Goal: Information Seeking & Learning: Compare options

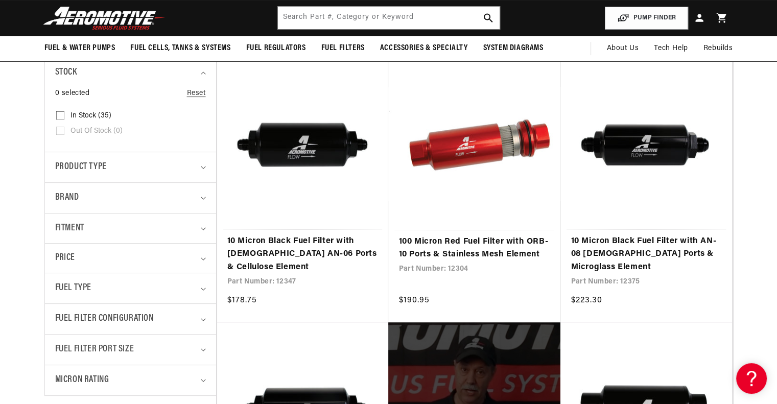
scroll to position [0, 1296]
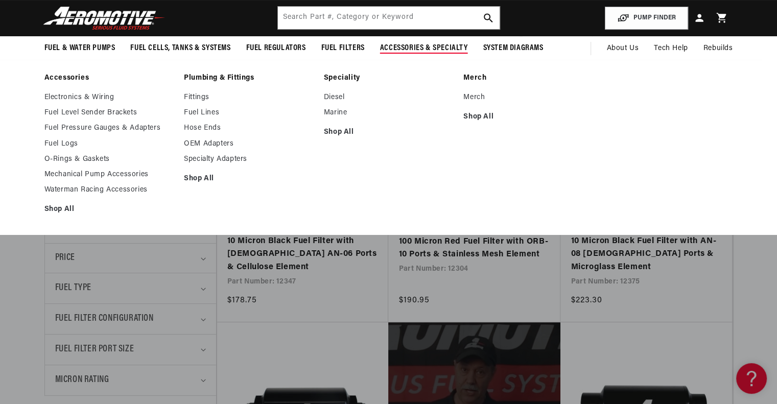
click at [497, 191] on li "Merch Merch Shop All" at bounding box center [529, 147] width 130 height 147
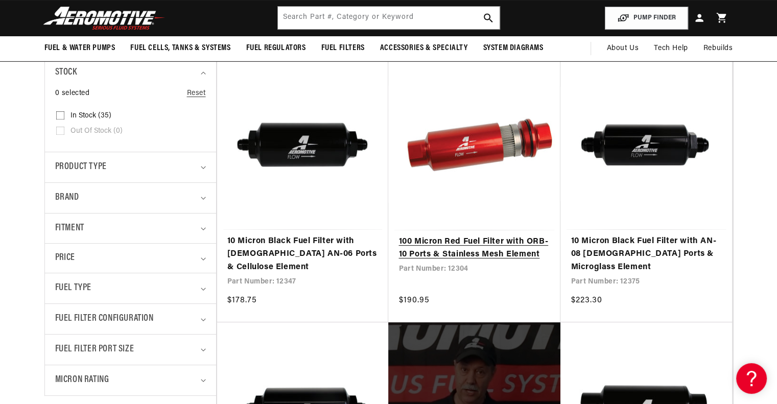
scroll to position [0, 1944]
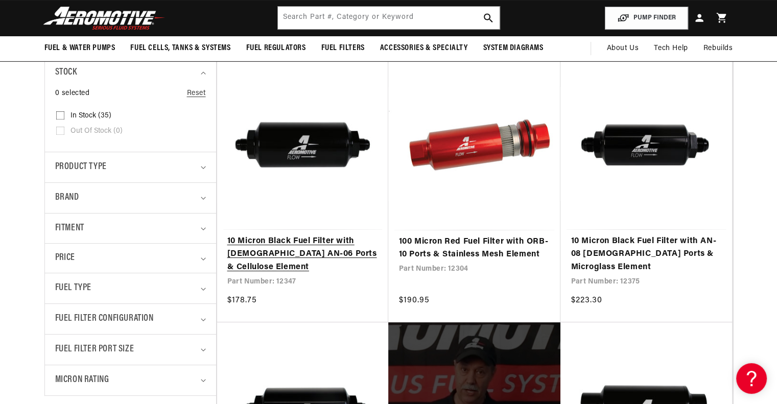
click at [341, 235] on link "10 Micron Black Fuel Filter with [DEMOGRAPHIC_DATA] AN-06 Ports & Cellulose Ele…" at bounding box center [302, 254] width 151 height 39
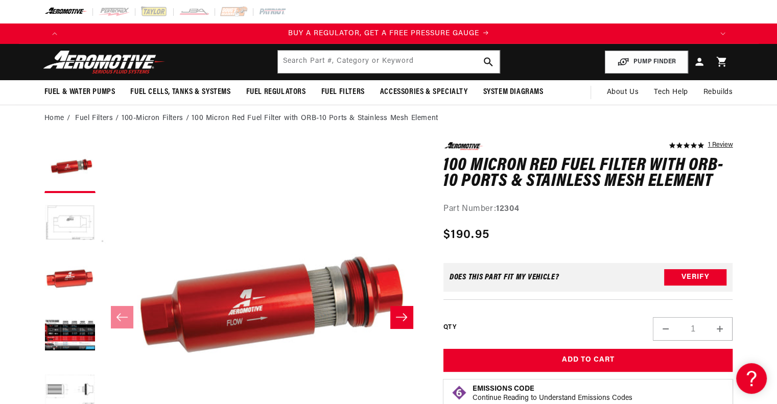
click at [401, 319] on icon "Slide right" at bounding box center [402, 317] width 12 height 10
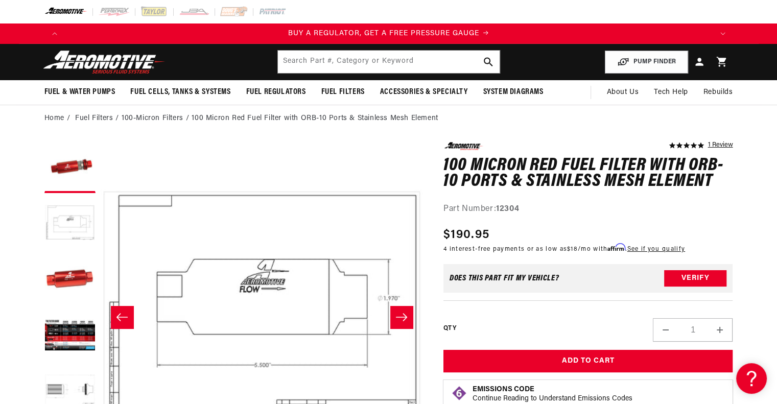
click at [401, 319] on icon "Slide right" at bounding box center [402, 317] width 12 height 10
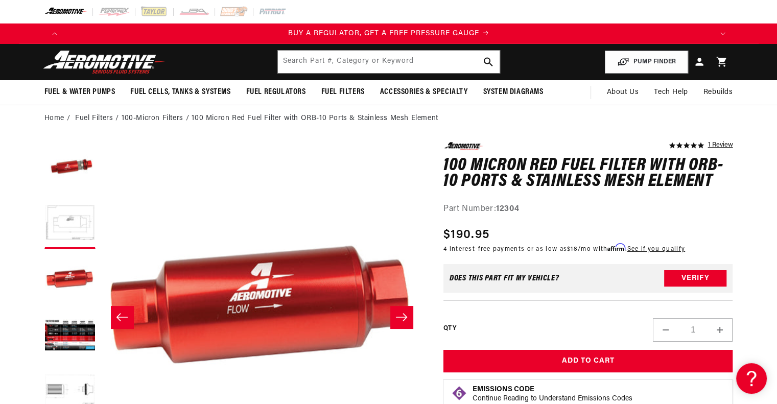
click at [402, 315] on icon "Slide right" at bounding box center [402, 317] width 12 height 10
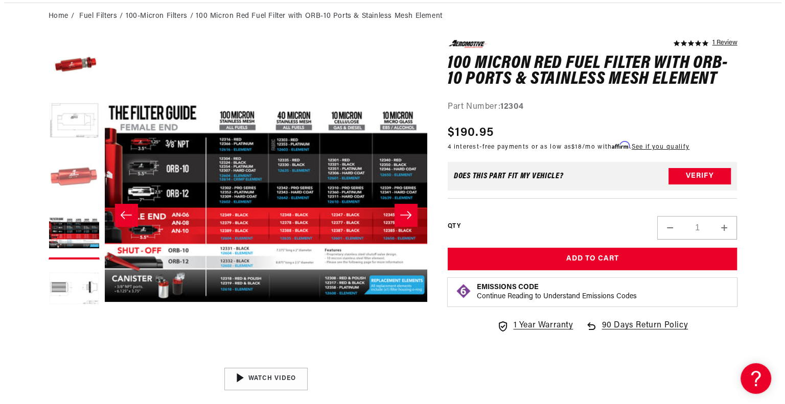
scroll to position [0, 648]
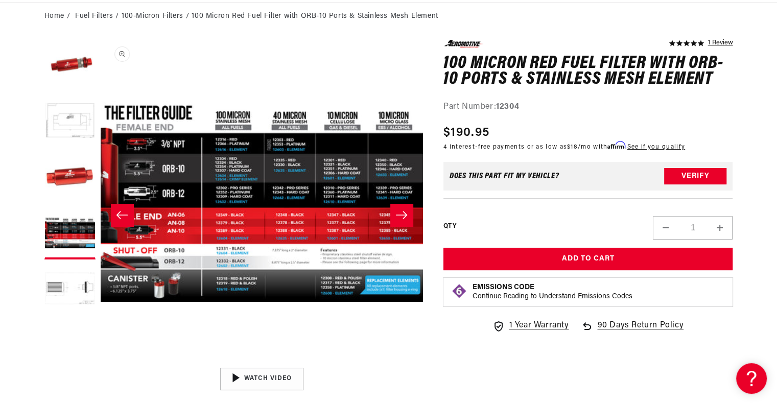
click at [101, 363] on button "Open media 4 in modal" at bounding box center [101, 363] width 0 height 0
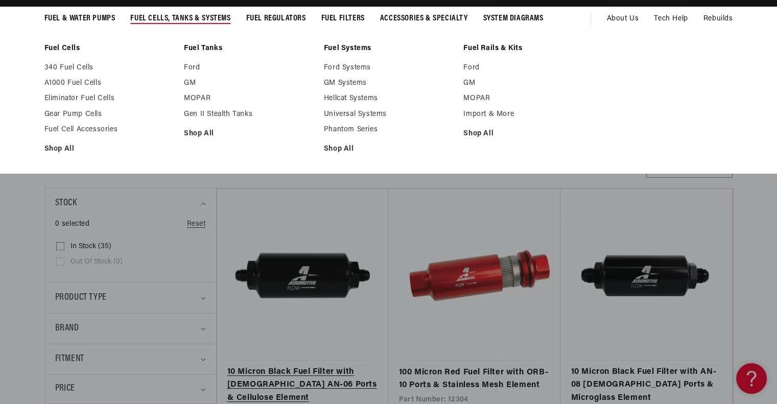
scroll to position [102, 0]
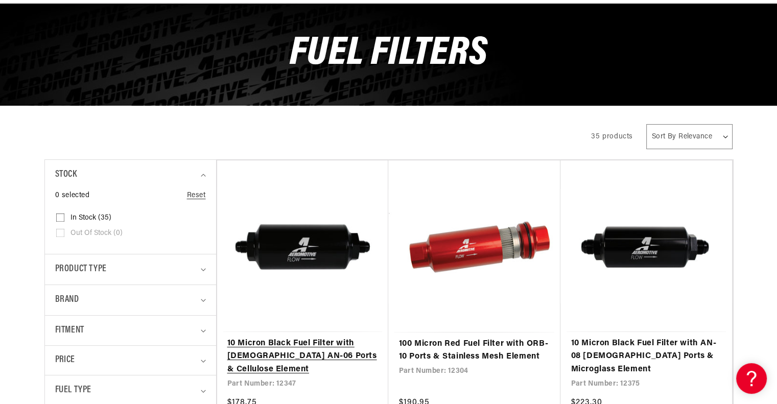
click at [316, 337] on link "10 Micron Black Fuel Filter with [DEMOGRAPHIC_DATA] AN-06 Ports & Cellulose Ele…" at bounding box center [302, 356] width 151 height 39
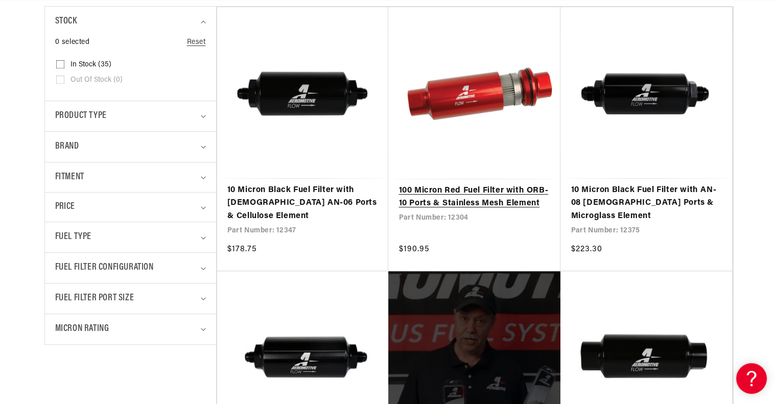
scroll to position [0, 0]
click at [480, 185] on link "100 Micron Red Fuel Filter with ORB-10 Ports & Stainless Mesh Element" at bounding box center [475, 198] width 152 height 26
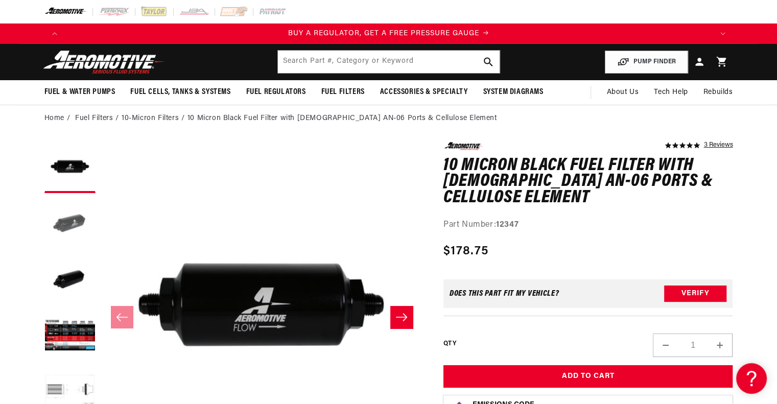
click at [77, 210] on button "Load image 2 in gallery view" at bounding box center [69, 223] width 51 height 51
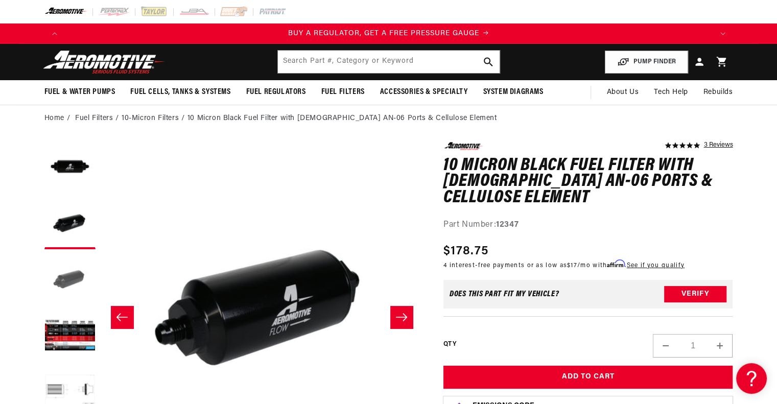
click at [70, 267] on button "Load image 3 in gallery view" at bounding box center [69, 280] width 51 height 51
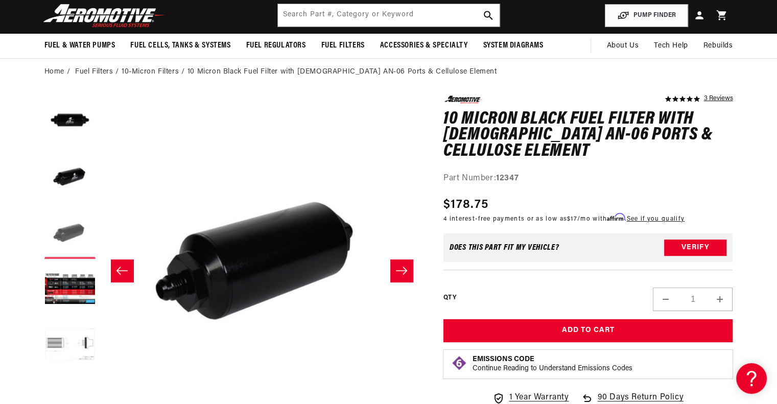
scroll to position [102, 0]
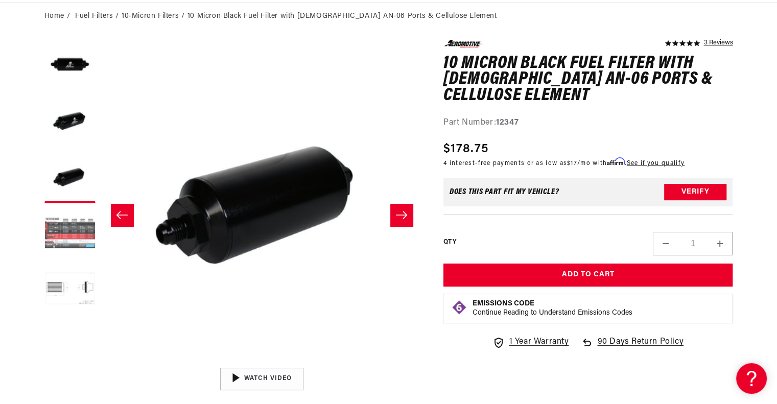
click at [70, 247] on button "Load image 4 in gallery view" at bounding box center [69, 234] width 51 height 51
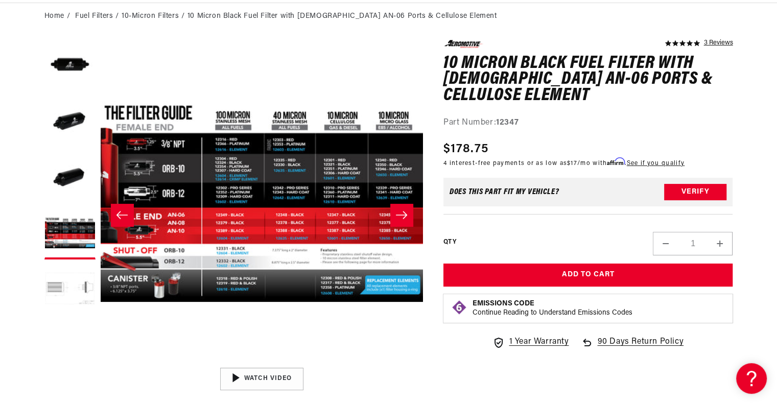
click at [72, 288] on button "Load image 5 in gallery view" at bounding box center [69, 290] width 51 height 51
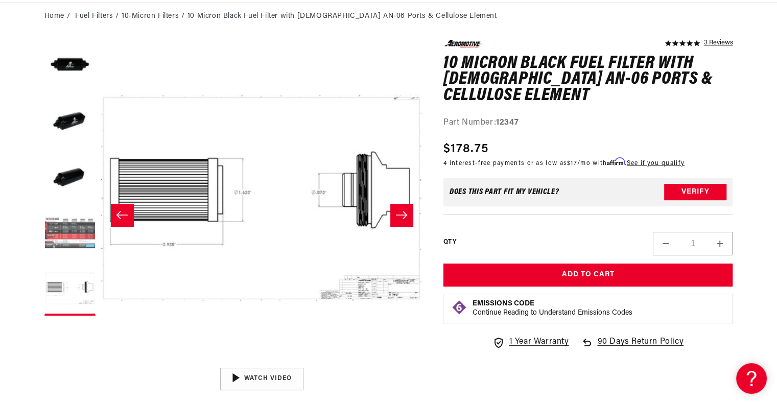
scroll to position [0, 648]
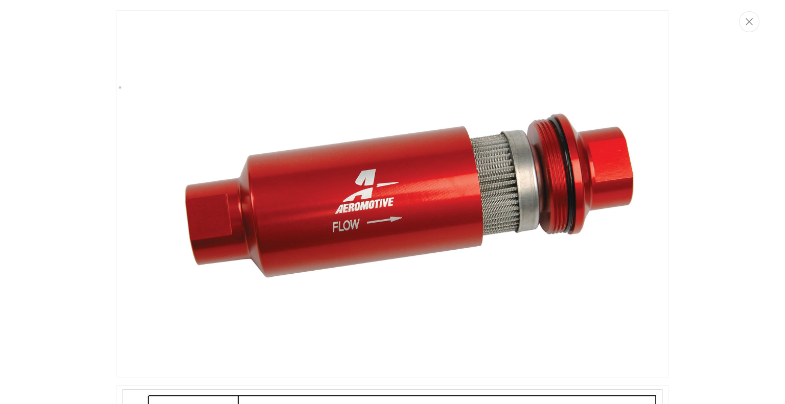
click at [675, 135] on div "Media gallery" at bounding box center [392, 202] width 785 height 404
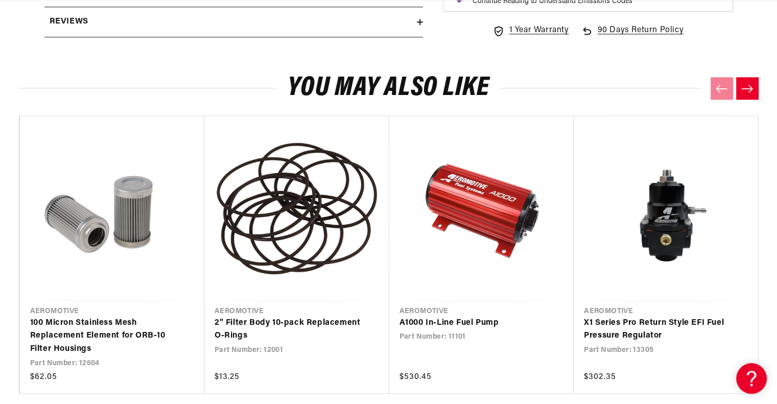
scroll to position [0, 279]
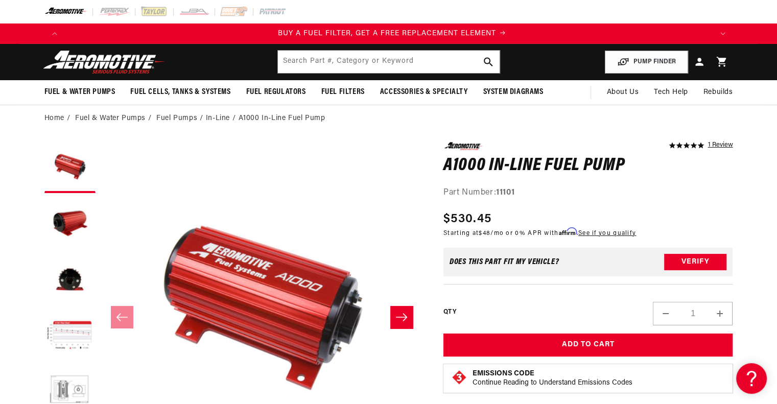
scroll to position [0, 648]
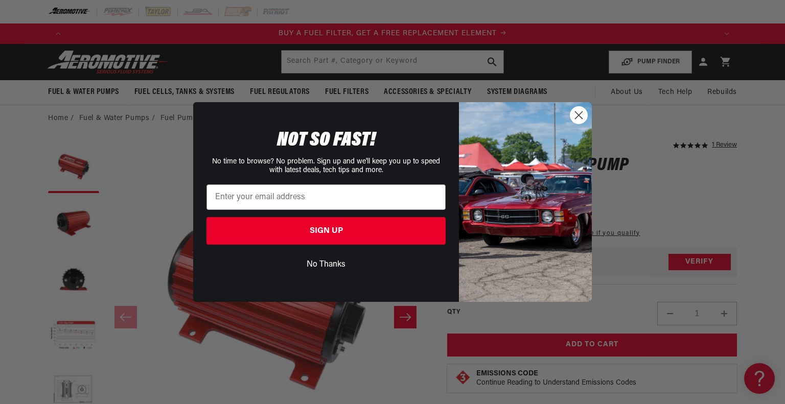
click at [579, 115] on icon "Close dialog" at bounding box center [579, 115] width 7 height 7
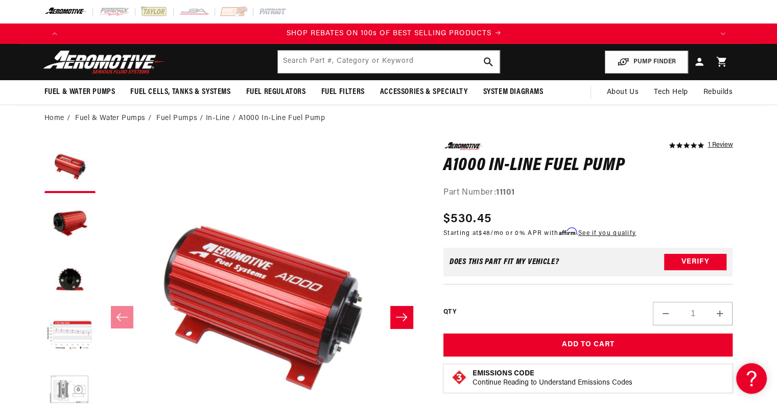
scroll to position [0, 1296]
click at [407, 326] on button "Slide right" at bounding box center [401, 317] width 22 height 22
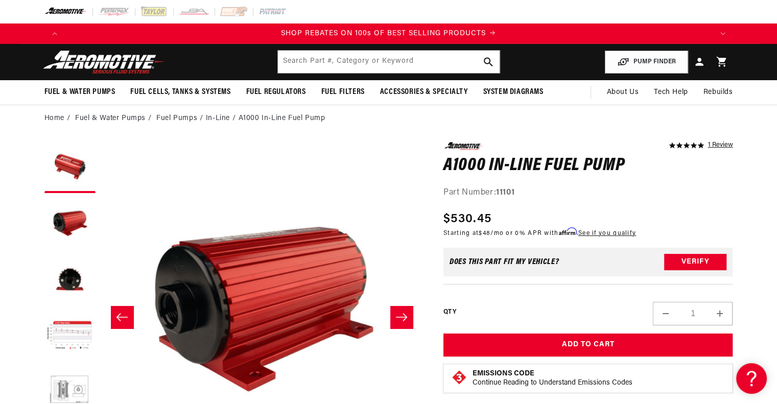
click at [399, 321] on icon "Slide right" at bounding box center [402, 317] width 12 height 10
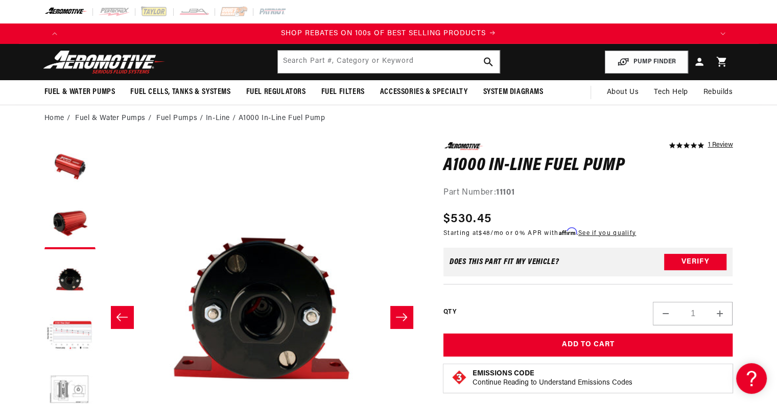
scroll to position [0, 646]
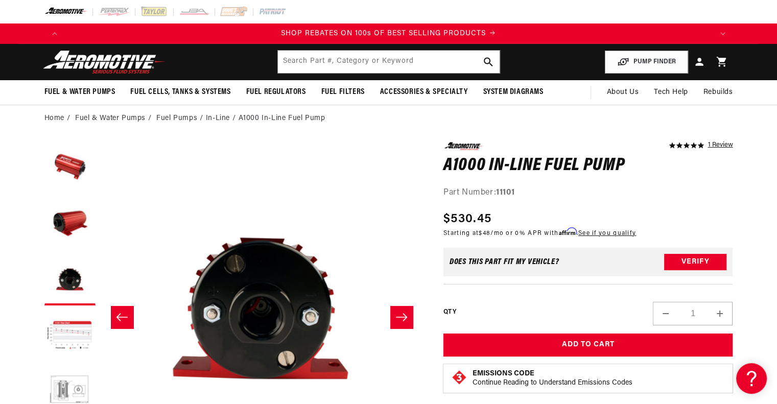
click at [399, 321] on icon "Slide right" at bounding box center [402, 317] width 12 height 10
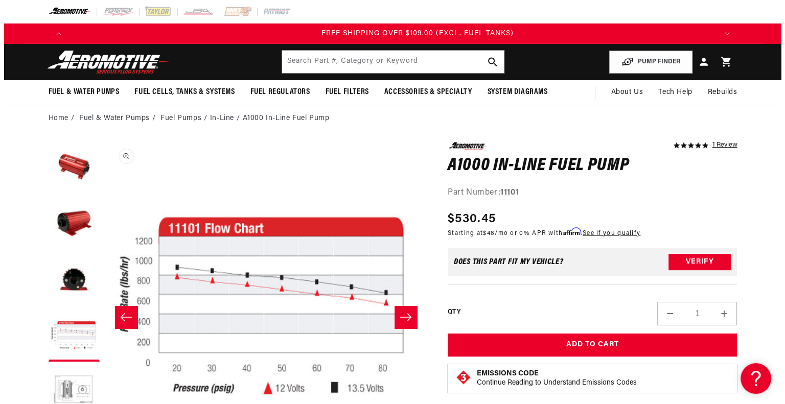
scroll to position [0, 1944]
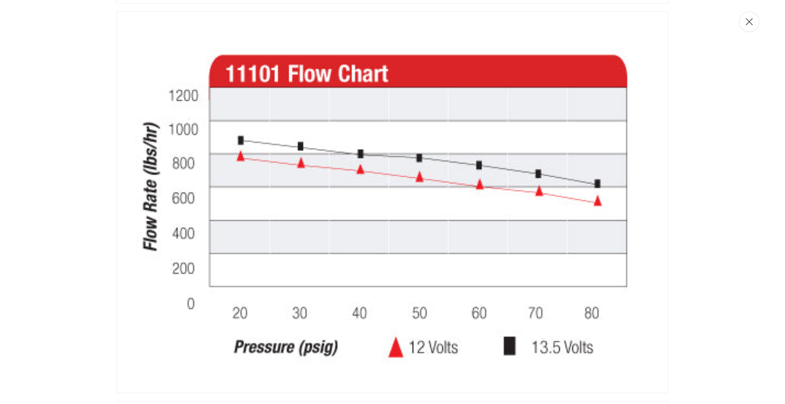
scroll to position [0, 648]
click at [752, 26] on icon "Close" at bounding box center [749, 22] width 7 height 8
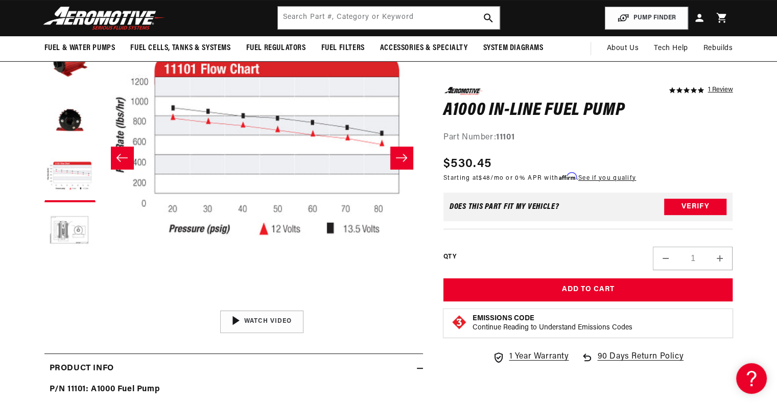
scroll to position [0, 0]
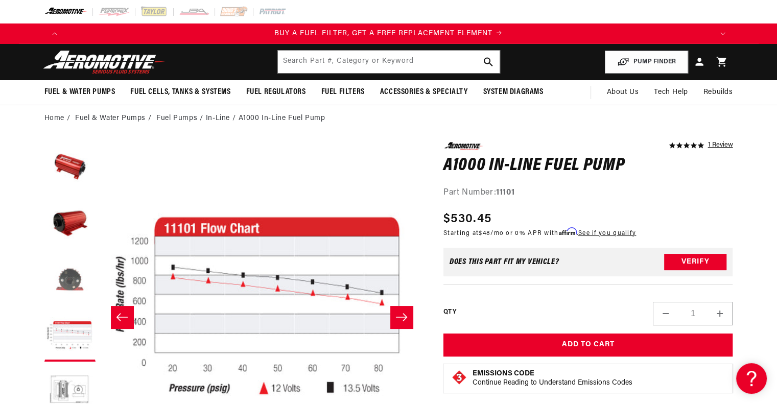
click at [80, 273] on button "Load image 3 in gallery view" at bounding box center [69, 280] width 51 height 51
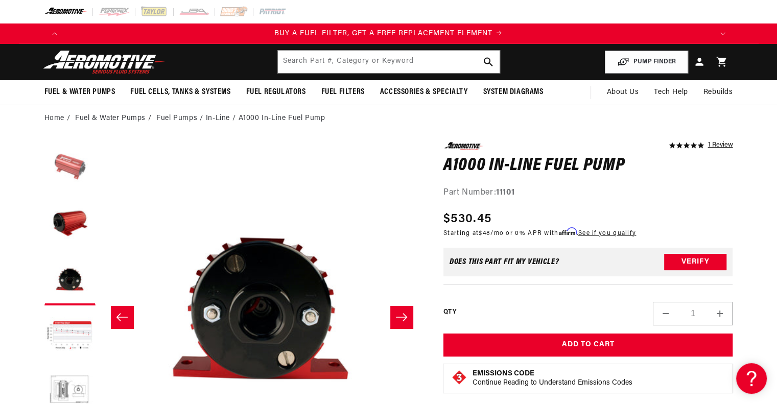
click at [76, 179] on button "Load image 1 in gallery view" at bounding box center [69, 167] width 51 height 51
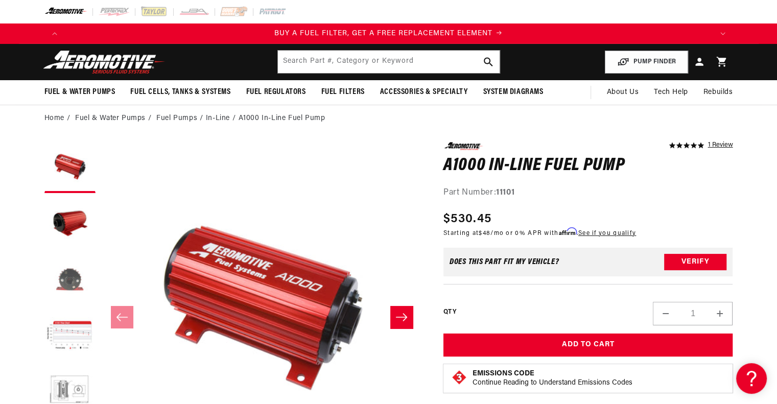
click at [70, 260] on button "Load image 3 in gallery view" at bounding box center [69, 280] width 51 height 51
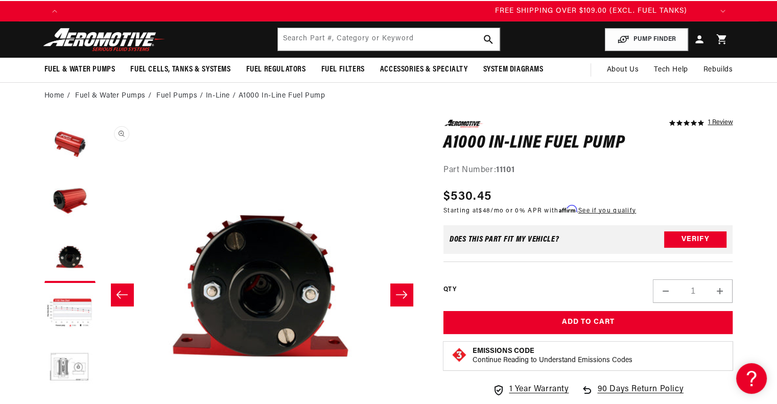
scroll to position [0, 1828]
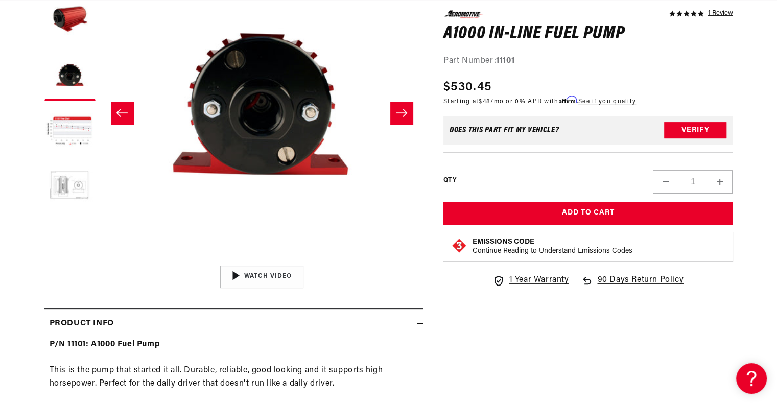
click at [64, 164] on button "Load image 5 in gallery view" at bounding box center [69, 188] width 51 height 51
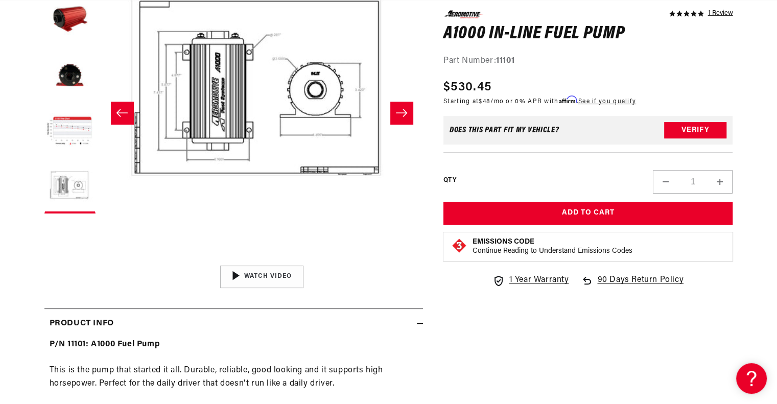
click at [101, 261] on button "Open media 5 in modal" at bounding box center [101, 261] width 0 height 0
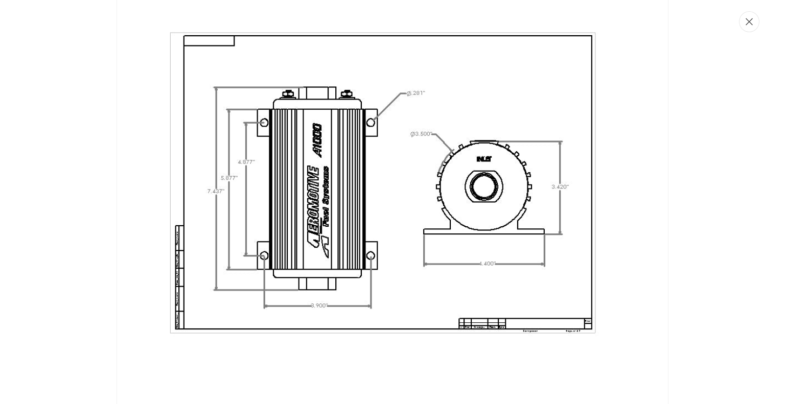
click at [743, 27] on button "Close" at bounding box center [749, 21] width 20 height 21
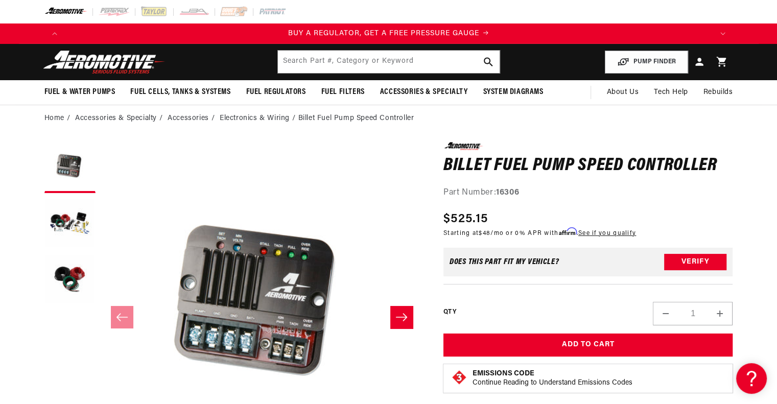
click at [402, 320] on icon "Slide right" at bounding box center [402, 317] width 12 height 10
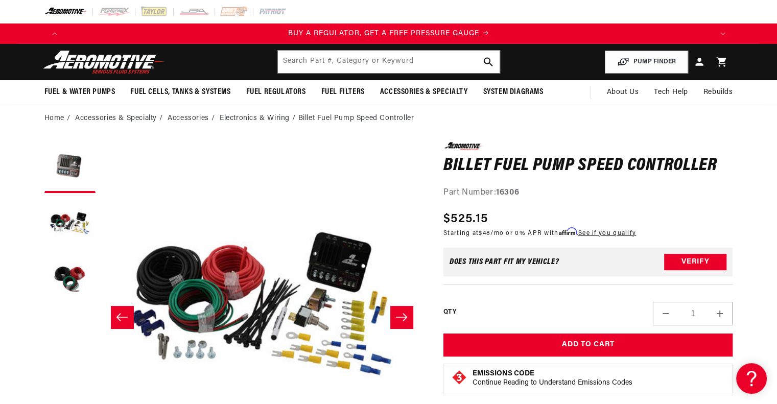
click at [402, 320] on icon "Slide right" at bounding box center [402, 317] width 12 height 10
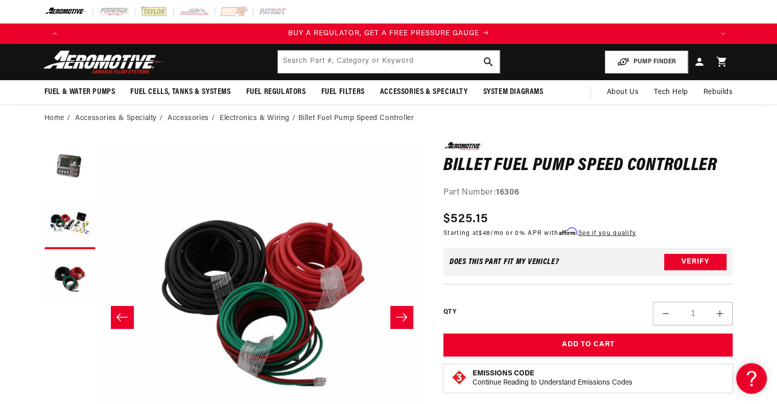
scroll to position [0, 646]
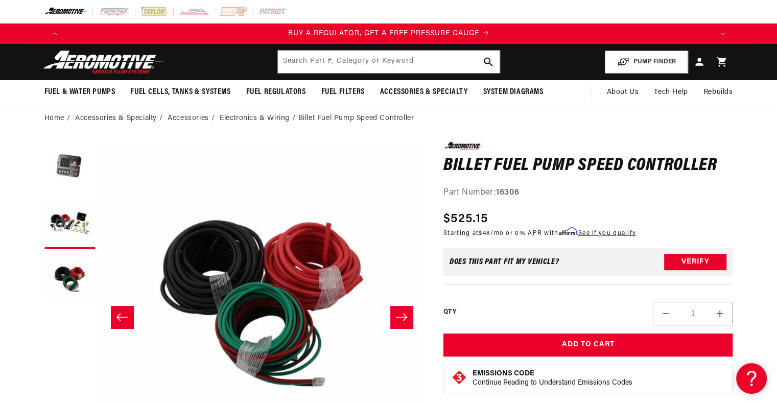
click at [402, 320] on icon "Slide right" at bounding box center [402, 317] width 12 height 10
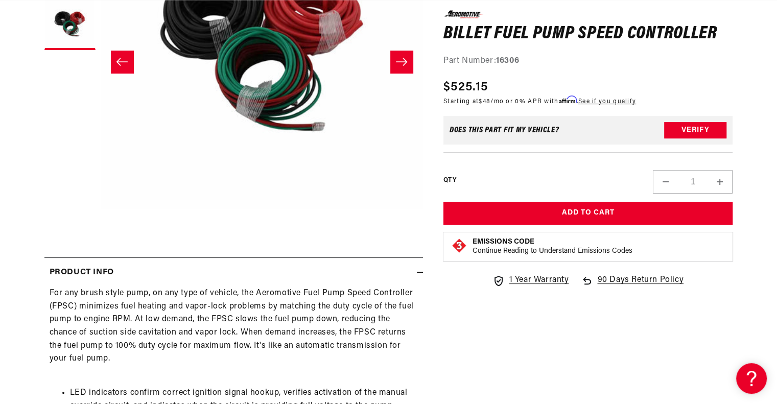
scroll to position [0, 0]
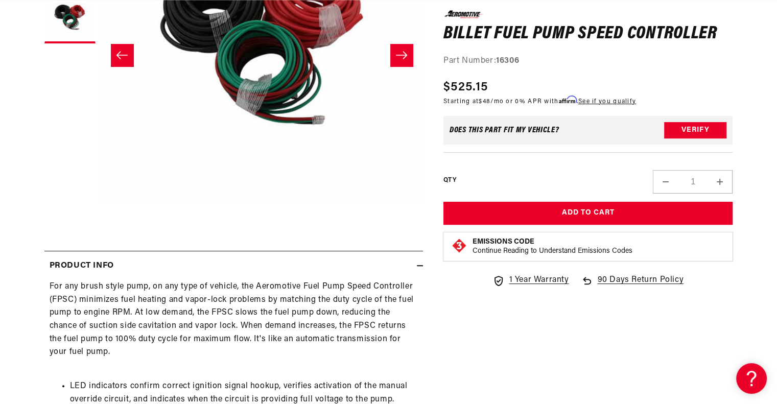
click at [125, 53] on icon "Slide left" at bounding box center [122, 55] width 12 height 10
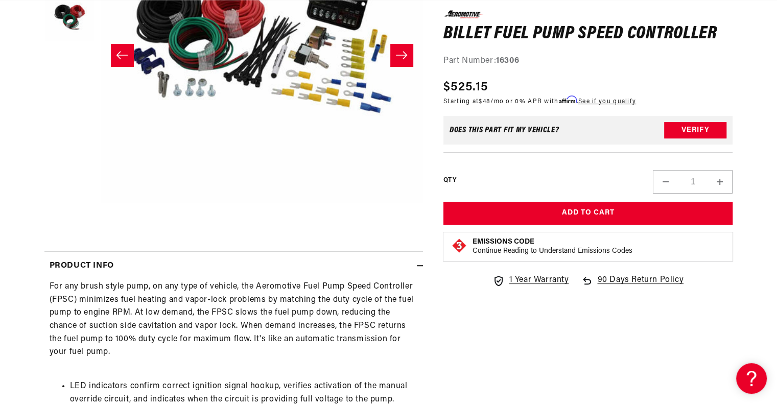
click at [124, 55] on icon "Slide left" at bounding box center [122, 55] width 12 height 10
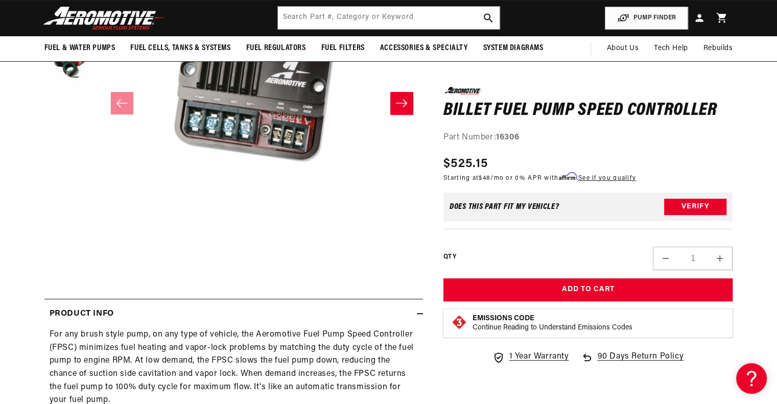
scroll to position [160, 0]
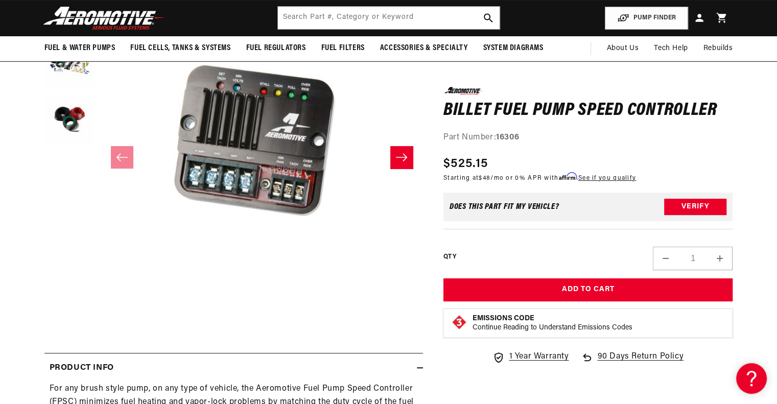
click at [101, 305] on button "Open media 1 in modal" at bounding box center [101, 305] width 0 height 0
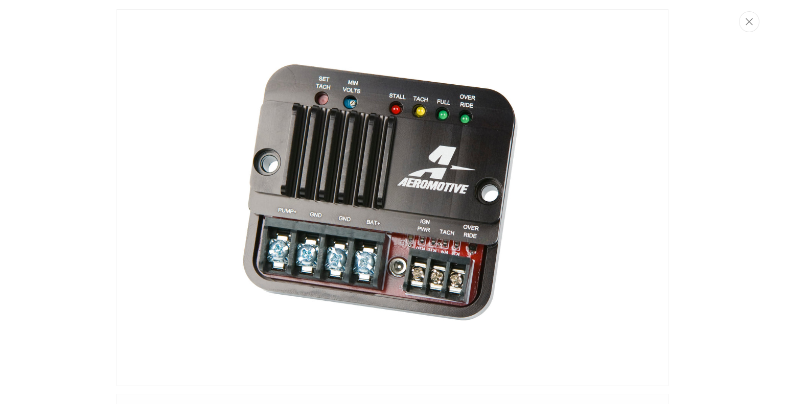
scroll to position [0, 0]
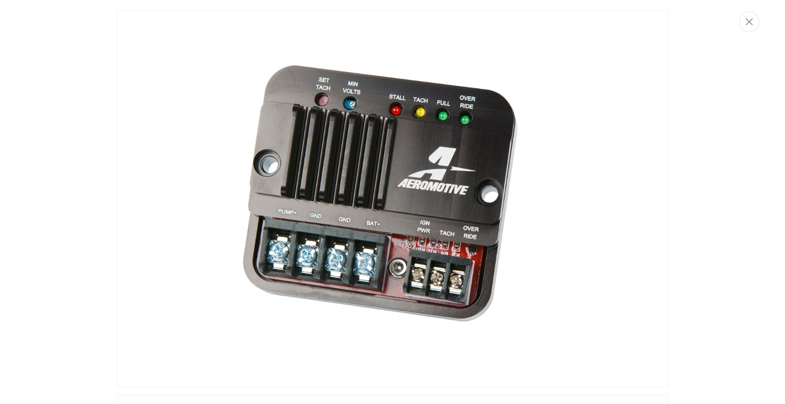
click at [495, 101] on img "Media gallery" at bounding box center [393, 198] width 552 height 377
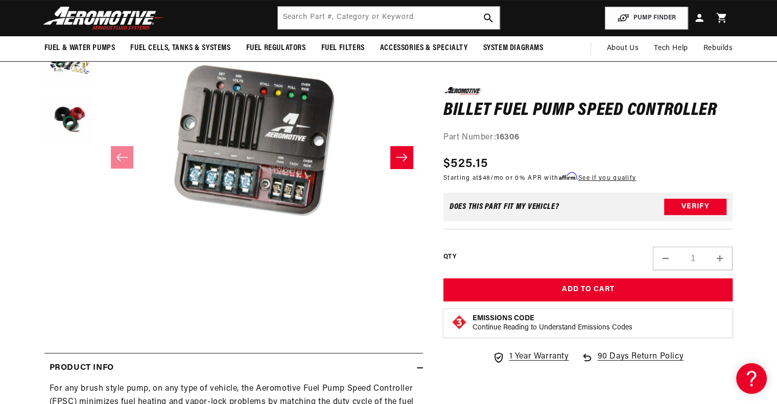
scroll to position [0, 1944]
